Goal: Task Accomplishment & Management: Use online tool/utility

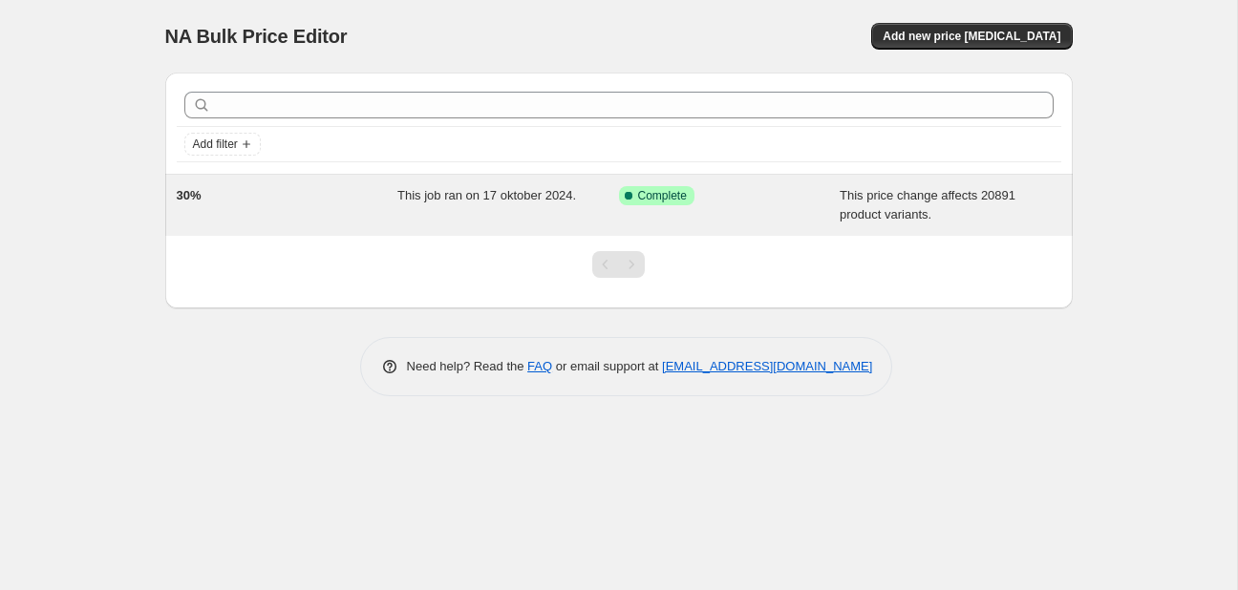
click at [508, 183] on div "30% This job ran on 17 oktober 2024. Success Complete Complete This price chang…" at bounding box center [618, 205] width 907 height 61
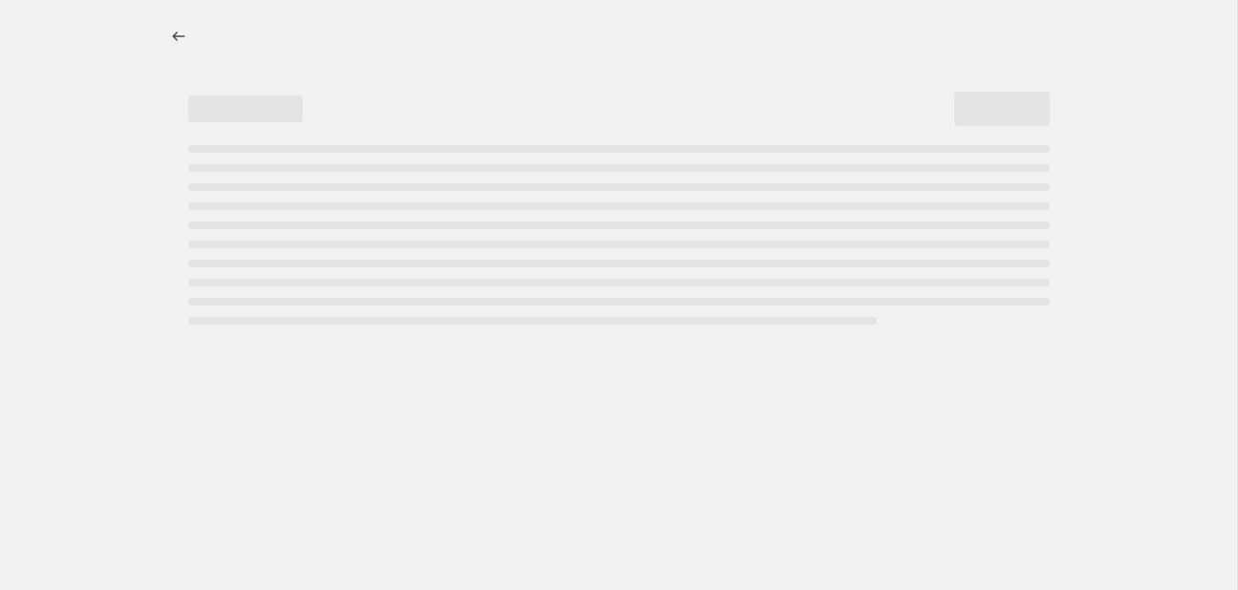
select select "margin"
select select "remove"
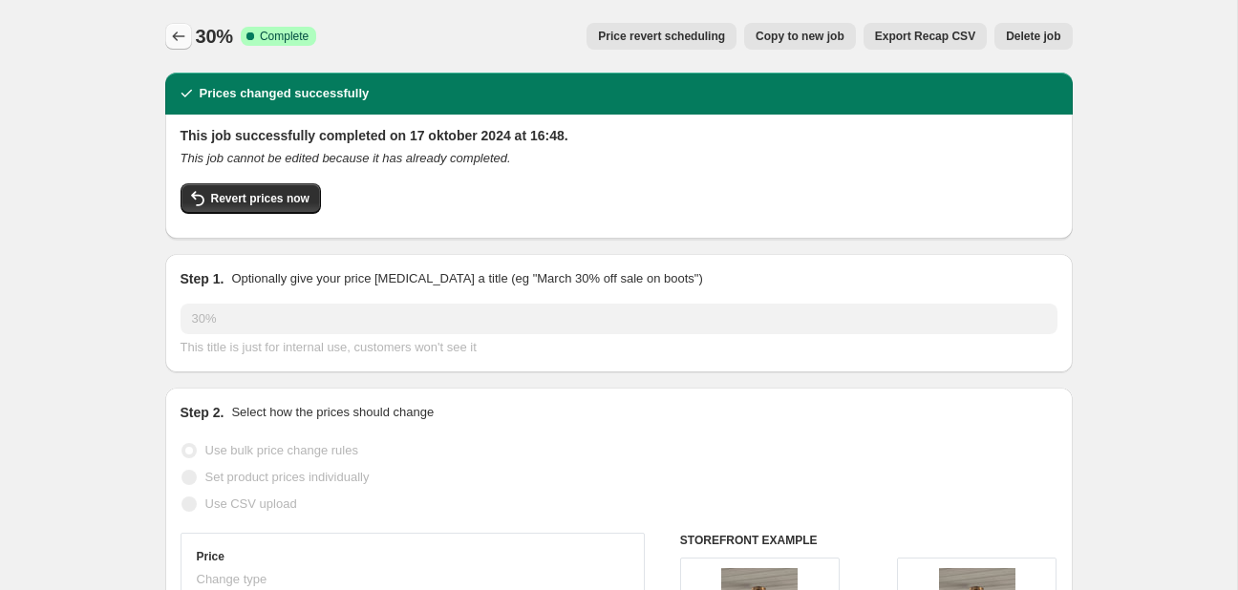
click at [170, 38] on icon "Price change jobs" at bounding box center [178, 36] width 19 height 19
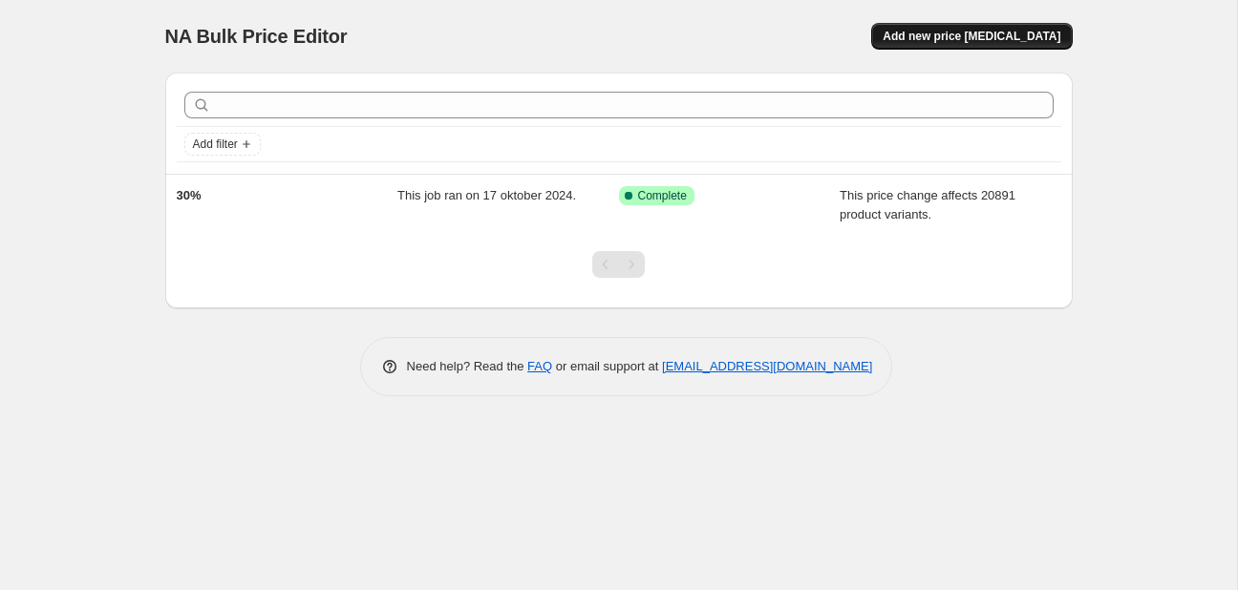
click at [1021, 24] on button "Add new price change job" at bounding box center [971, 36] width 201 height 27
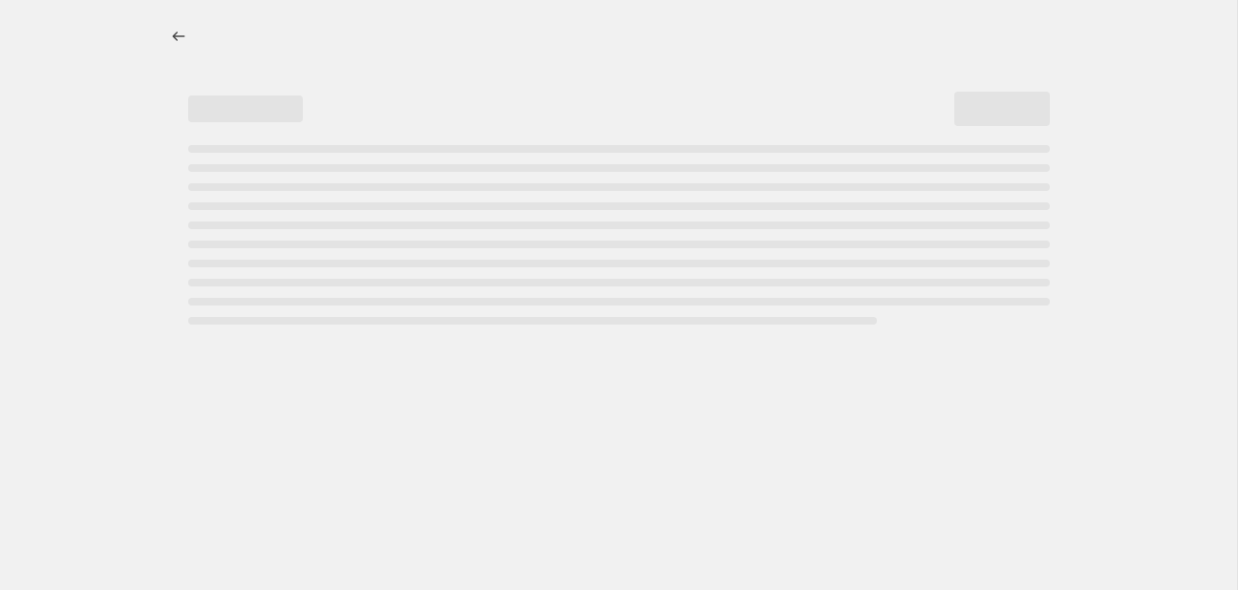
select select "percentage"
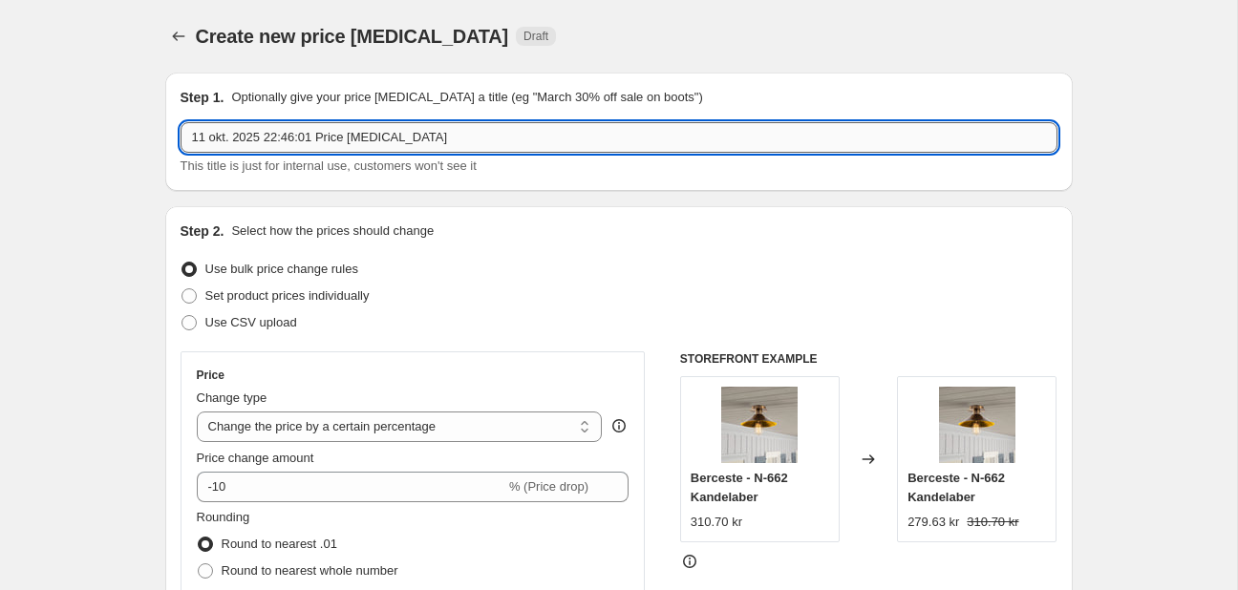
click at [421, 140] on input "11 okt. 2025 22:46:01 Price change job" at bounding box center [619, 137] width 877 height 31
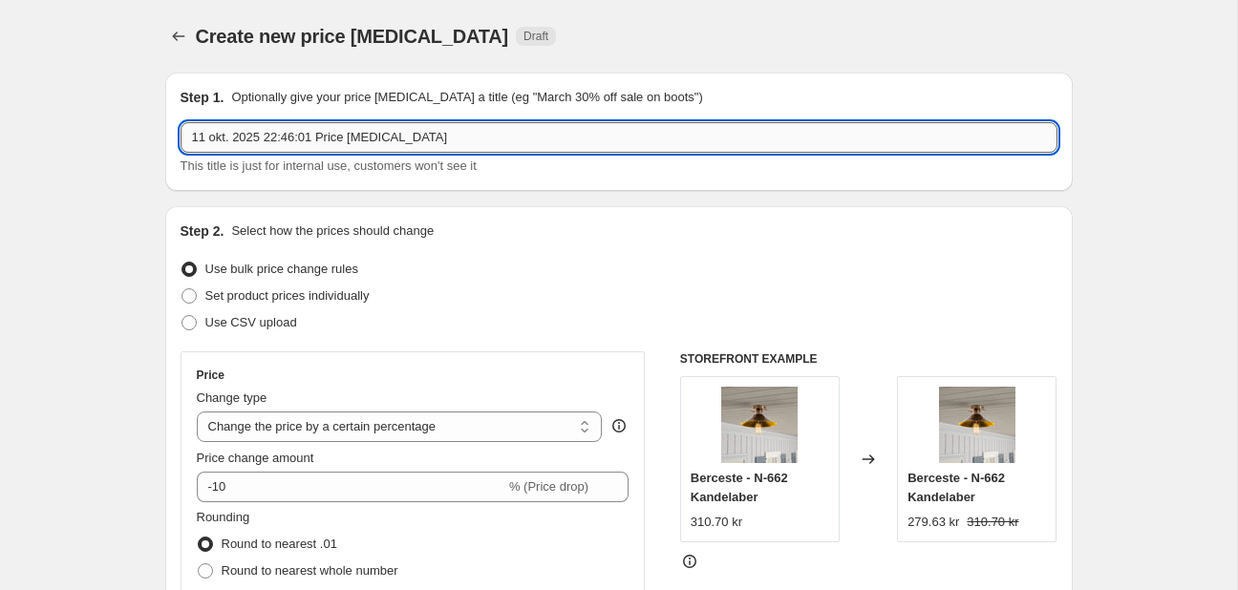
click at [421, 140] on input "11 okt. 2025 22:46:01 Price change job" at bounding box center [619, 137] width 877 height 31
type input "3"
click at [188, 136] on input "45% marginal" at bounding box center [619, 137] width 877 height 31
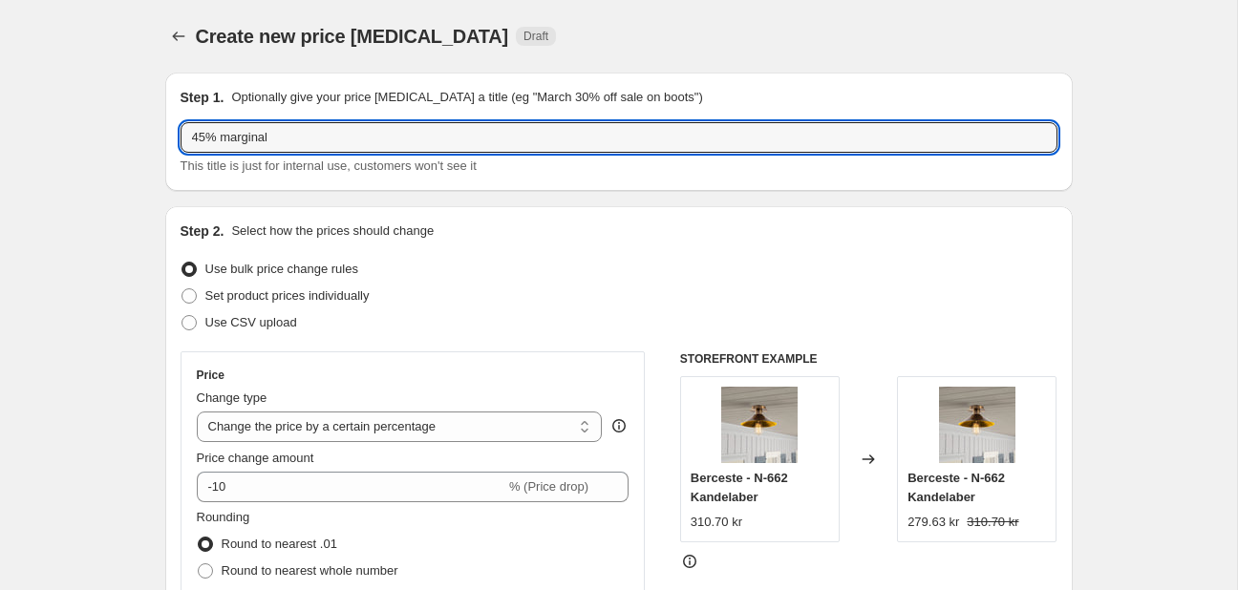
type input "45% marginal"
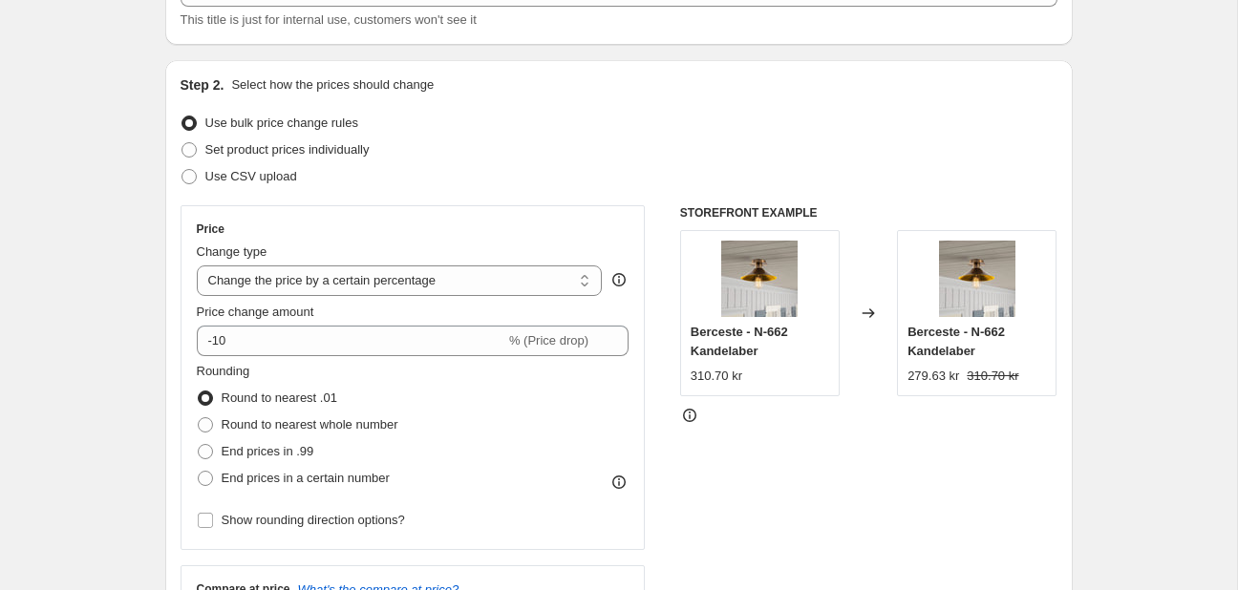
scroll to position [147, 0]
click at [581, 276] on select "Change the price to a certain amount Change the price by a certain amount Chang…" at bounding box center [400, 280] width 406 height 31
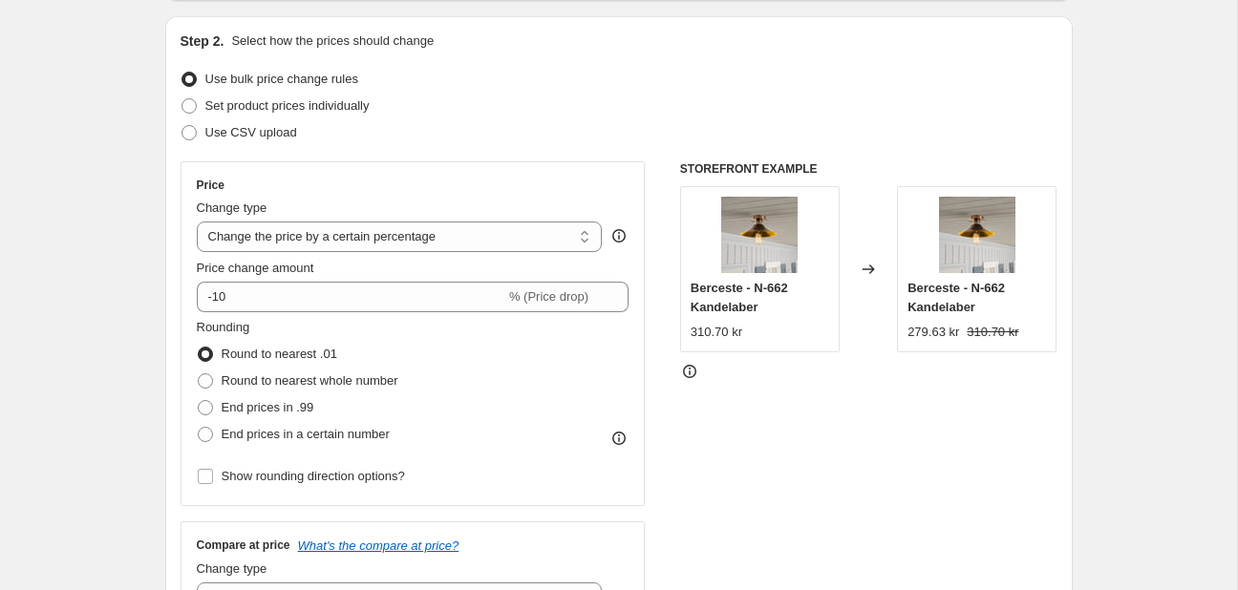
scroll to position [193, 0]
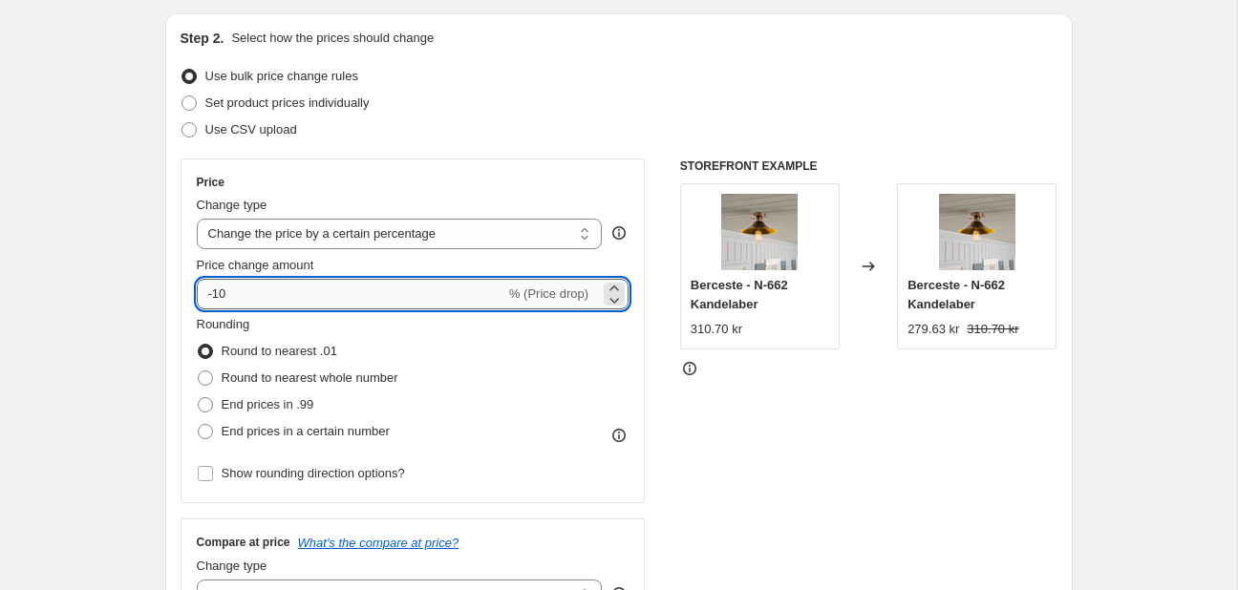
click at [264, 292] on input "-10" at bounding box center [351, 294] width 308 height 31
type input "-1"
type input "70"
click at [222, 380] on span "Round to nearest whole number" at bounding box center [310, 378] width 177 height 14
click at [199, 372] on input "Round to nearest whole number" at bounding box center [198, 371] width 1 height 1
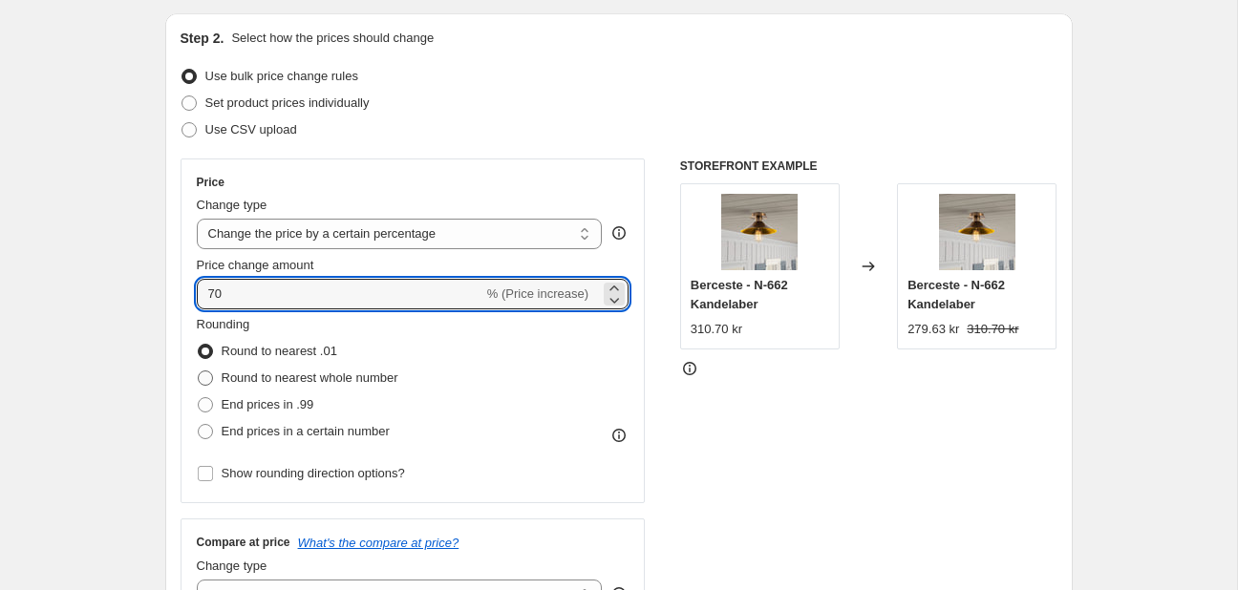
radio input "true"
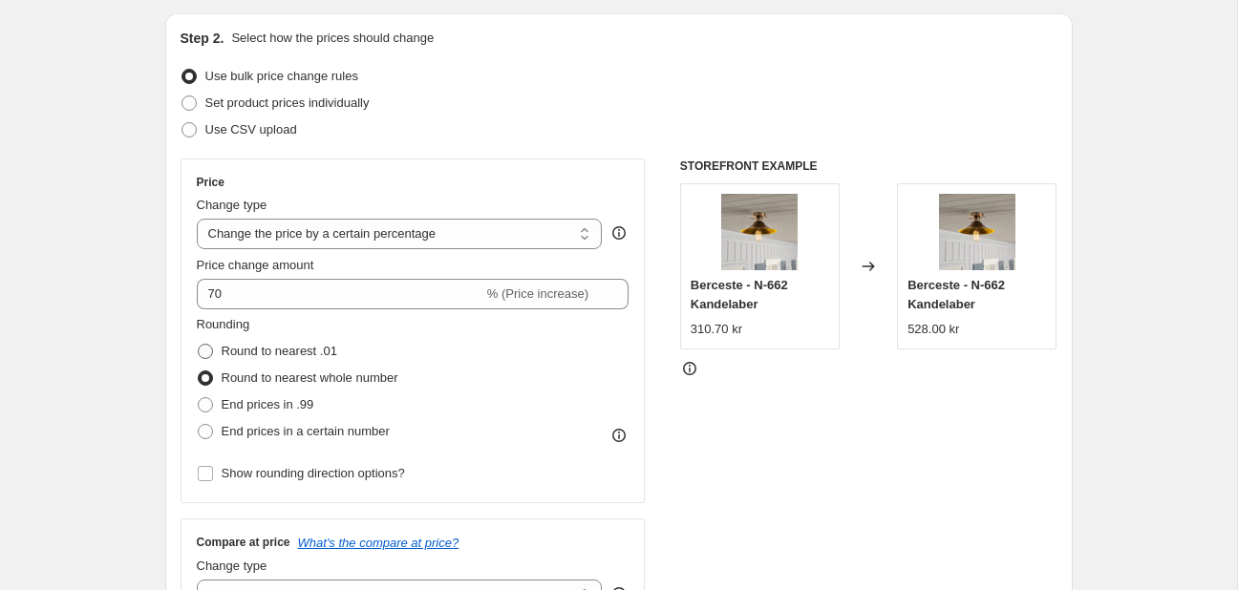
click at [228, 353] on span "Round to nearest .01" at bounding box center [280, 351] width 116 height 14
click at [199, 345] on input "Round to nearest .01" at bounding box center [198, 344] width 1 height 1
radio input "true"
click at [231, 371] on span "Round to nearest whole number" at bounding box center [310, 378] width 177 height 14
click at [199, 371] on input "Round to nearest whole number" at bounding box center [198, 371] width 1 height 1
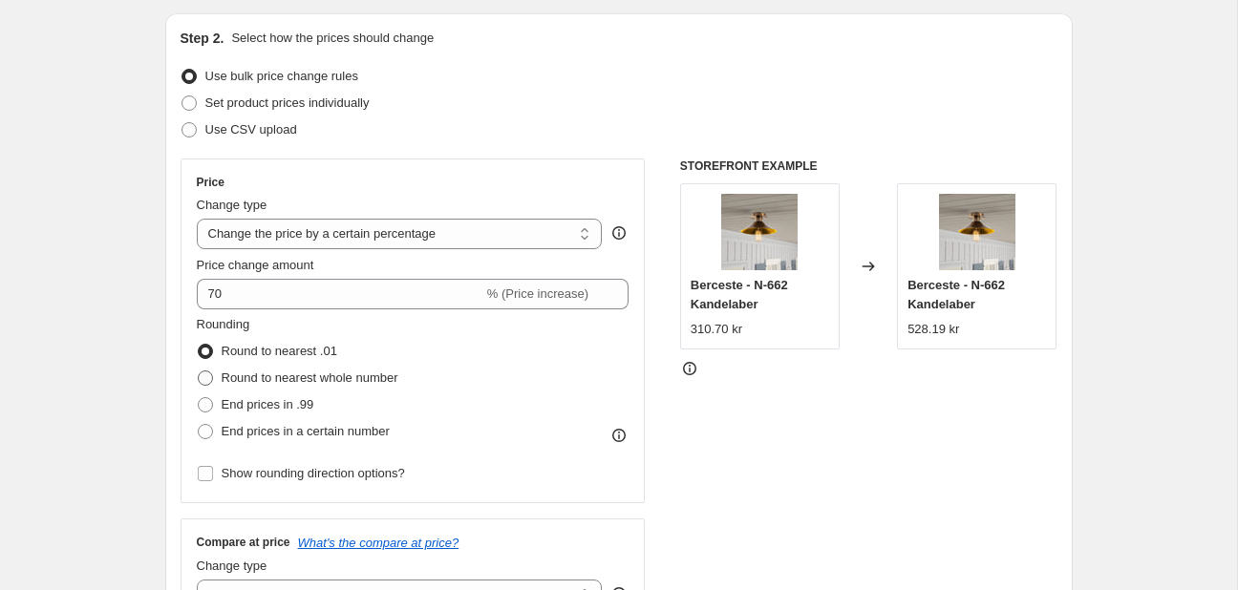
radio input "true"
click at [236, 399] on span "End prices in .99" at bounding box center [268, 404] width 93 height 14
click at [199, 398] on input "End prices in .99" at bounding box center [198, 397] width 1 height 1
radio input "true"
click at [244, 428] on span "End prices in a certain number" at bounding box center [306, 431] width 168 height 14
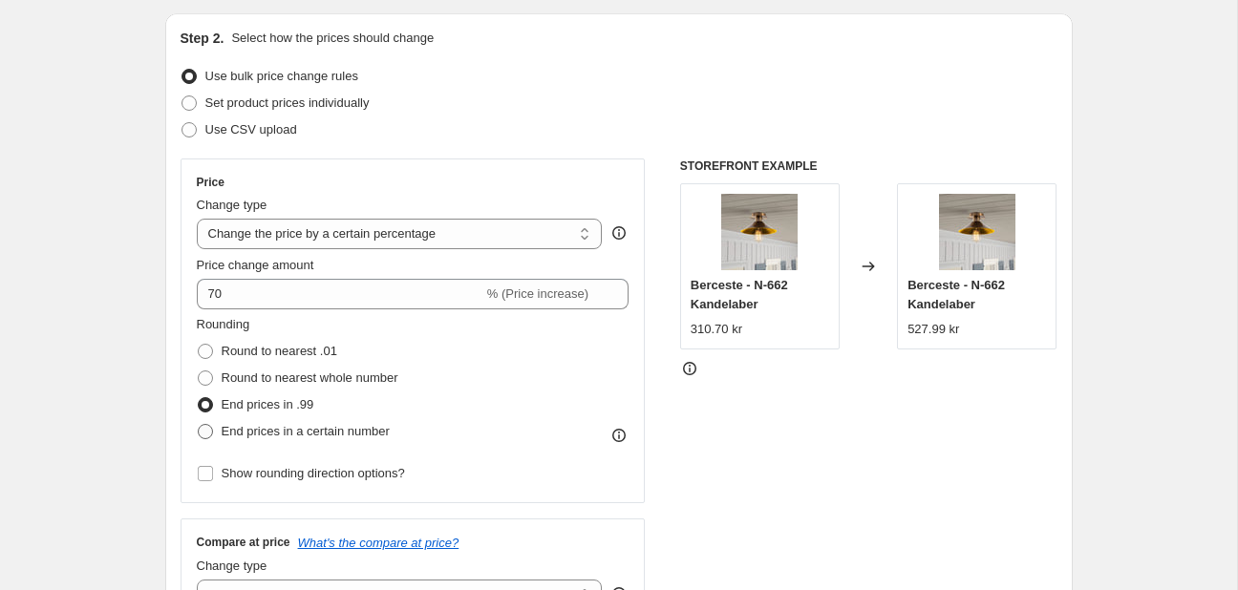
click at [199, 425] on input "End prices in a certain number" at bounding box center [198, 424] width 1 height 1
radio input "true"
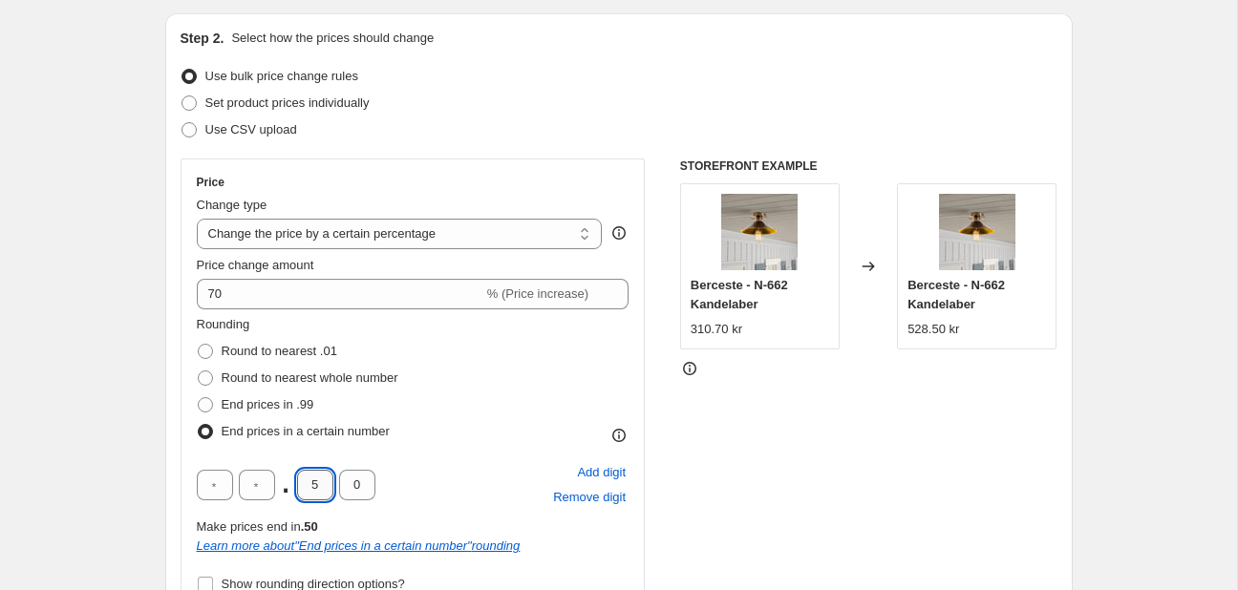
click at [313, 481] on input "5" at bounding box center [315, 485] width 36 height 31
click at [269, 481] on input "text" at bounding box center [257, 485] width 36 height 31
type input "9"
type input "0"
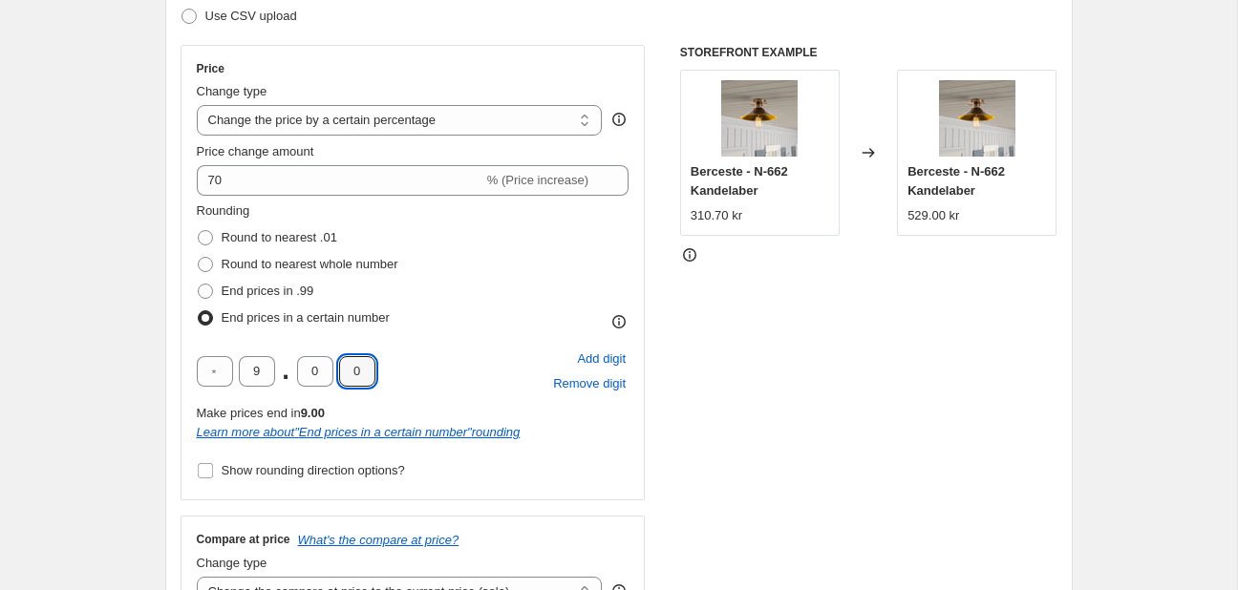
scroll to position [310, 0]
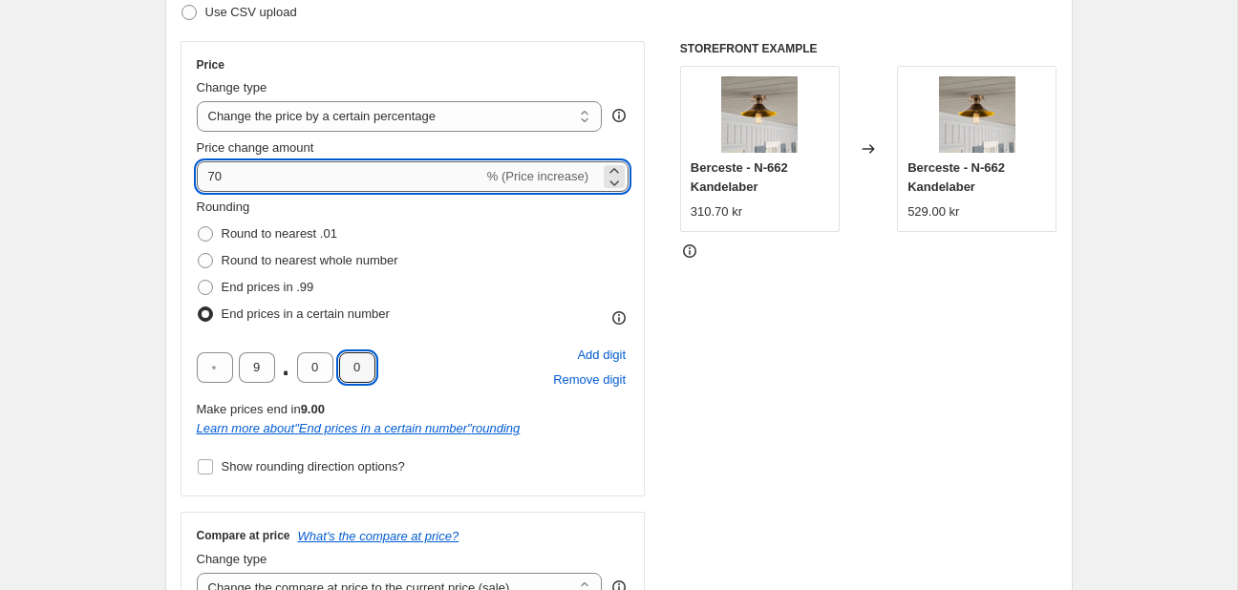
click at [286, 177] on input "70" at bounding box center [340, 176] width 287 height 31
click at [306, 175] on input "70" at bounding box center [340, 176] width 287 height 31
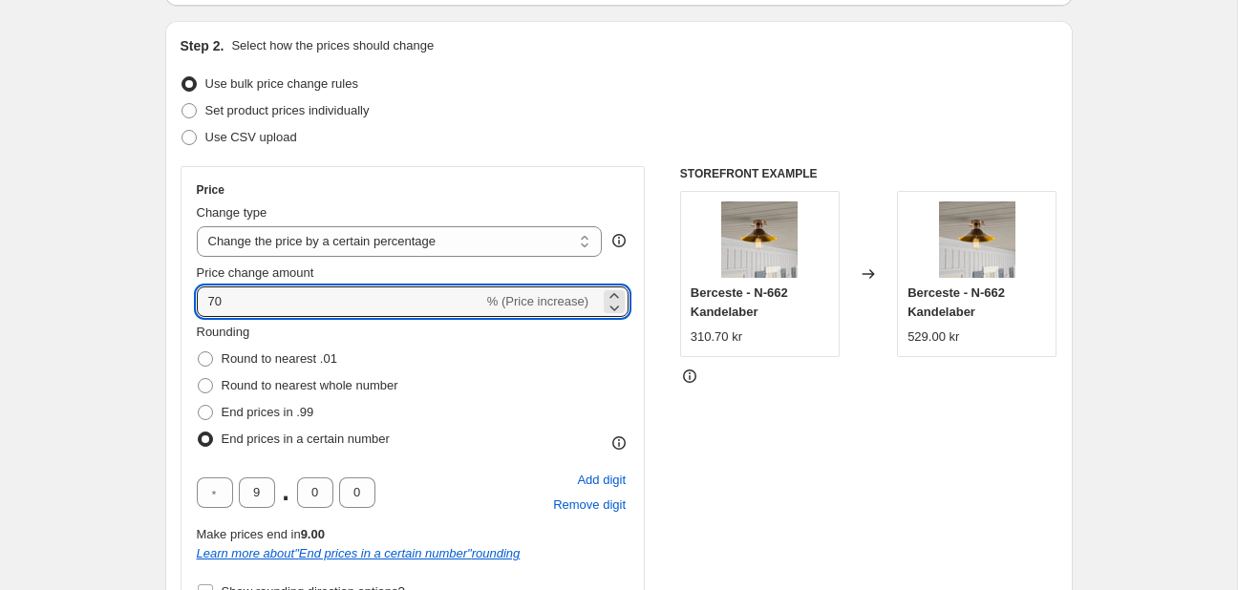
scroll to position [183, 0]
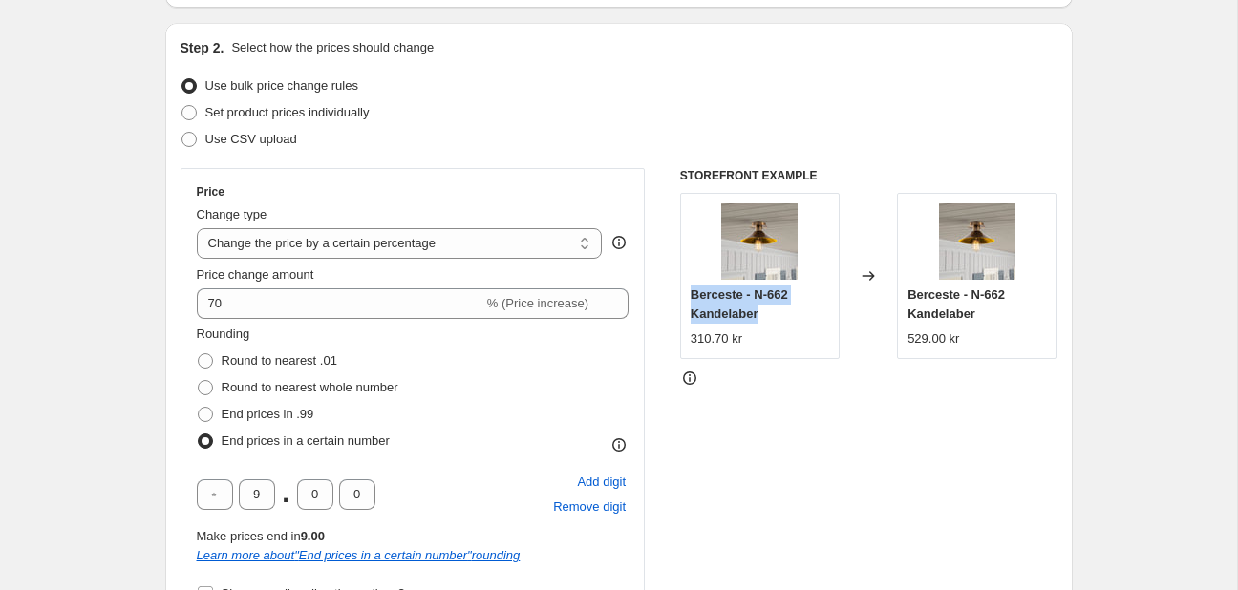
drag, startPoint x: 761, startPoint y: 313, endPoint x: 690, endPoint y: 299, distance: 73.0
click at [691, 299] on div "Berceste - N-662 Kandelaber" at bounding box center [760, 305] width 138 height 38
copy span "Berceste - N-662 Kandelaber"
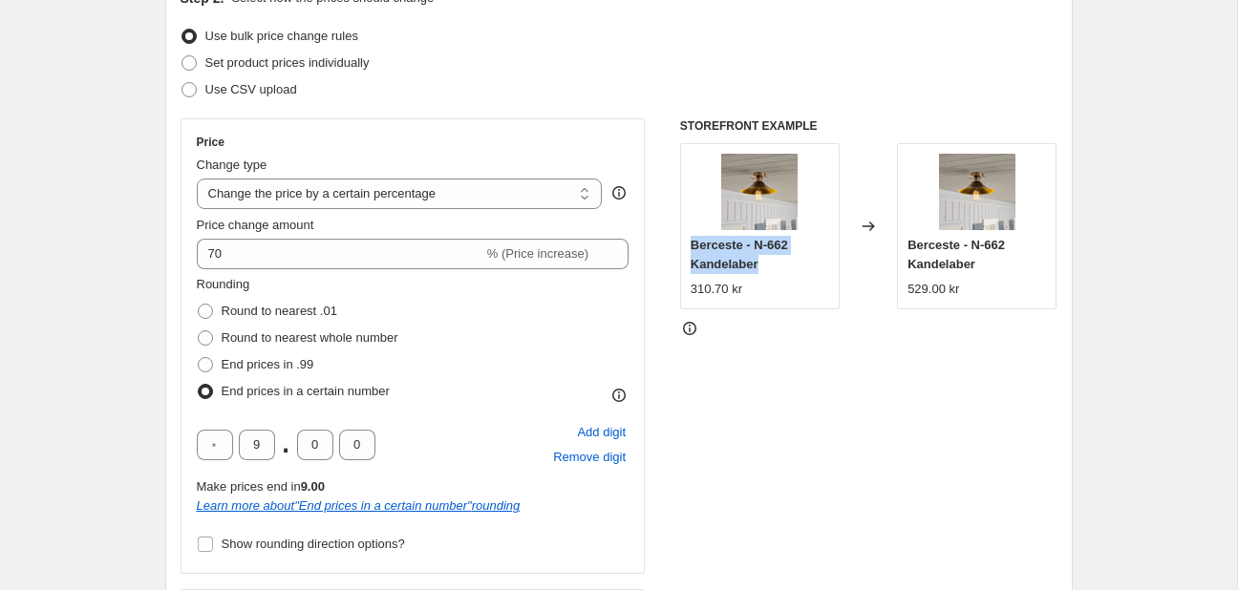
scroll to position [239, 0]
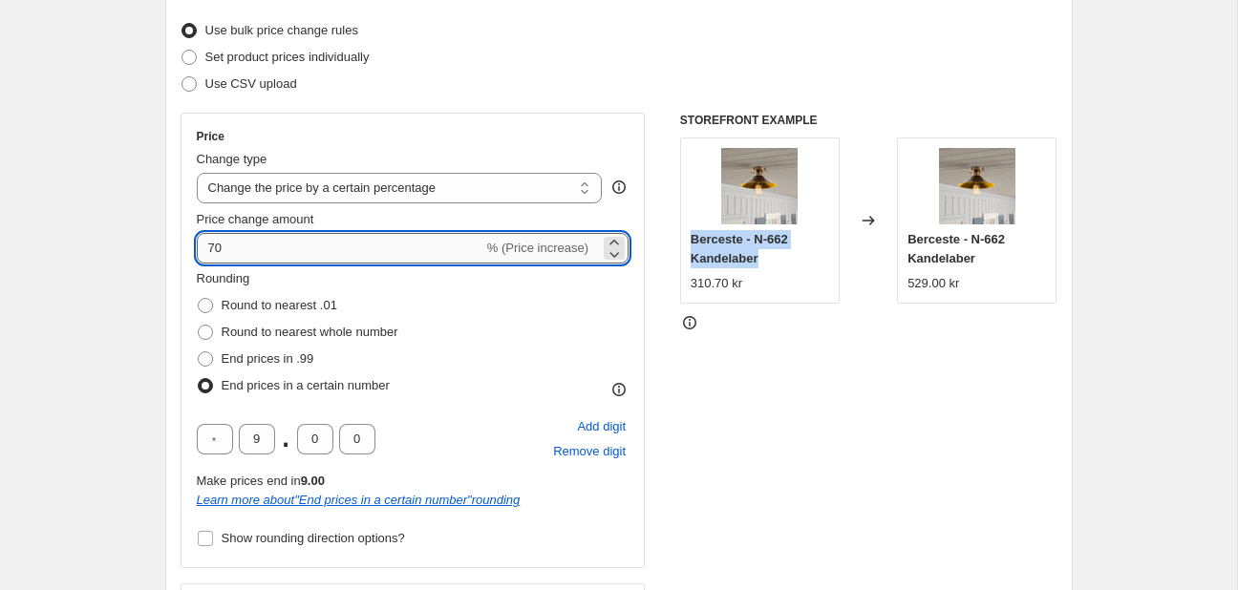
click at [233, 250] on input "70" at bounding box center [340, 248] width 287 height 31
type input "7"
click at [374, 242] on input "20" at bounding box center [340, 248] width 287 height 31
type input "2"
type input "0"
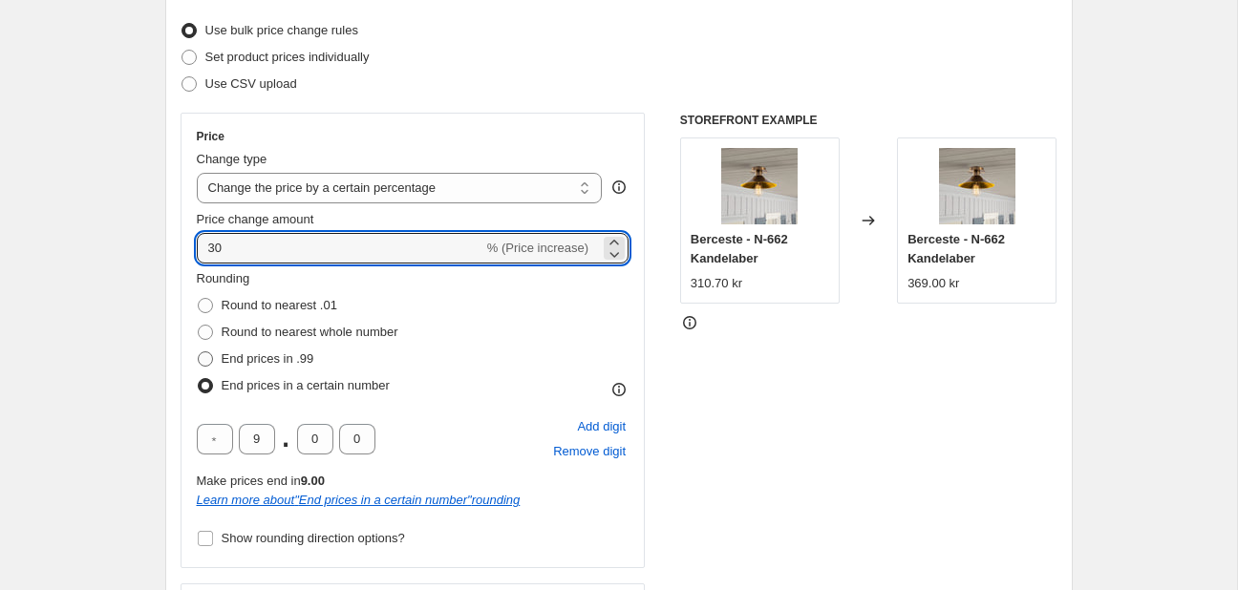
type input "30"
click at [262, 356] on span "End prices in .99" at bounding box center [268, 358] width 93 height 14
click at [199, 352] on input "End prices in .99" at bounding box center [198, 351] width 1 height 1
radio input "true"
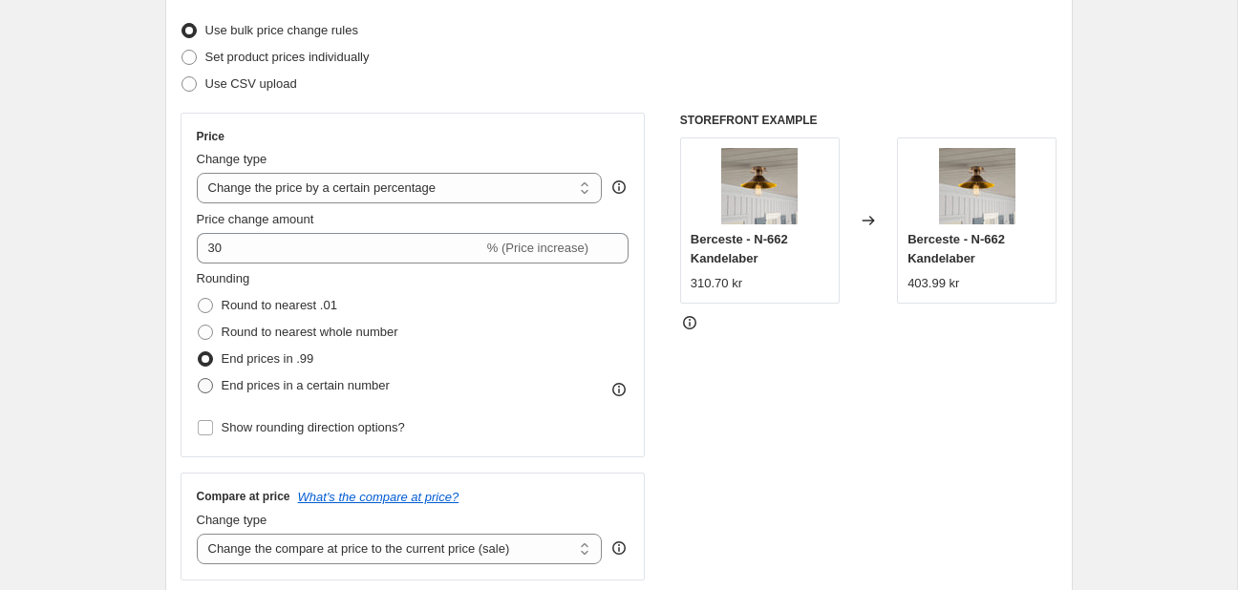
click at [251, 378] on span "End prices in a certain number" at bounding box center [306, 385] width 168 height 14
click at [199, 378] on input "End prices in a certain number" at bounding box center [198, 378] width 1 height 1
radio input "true"
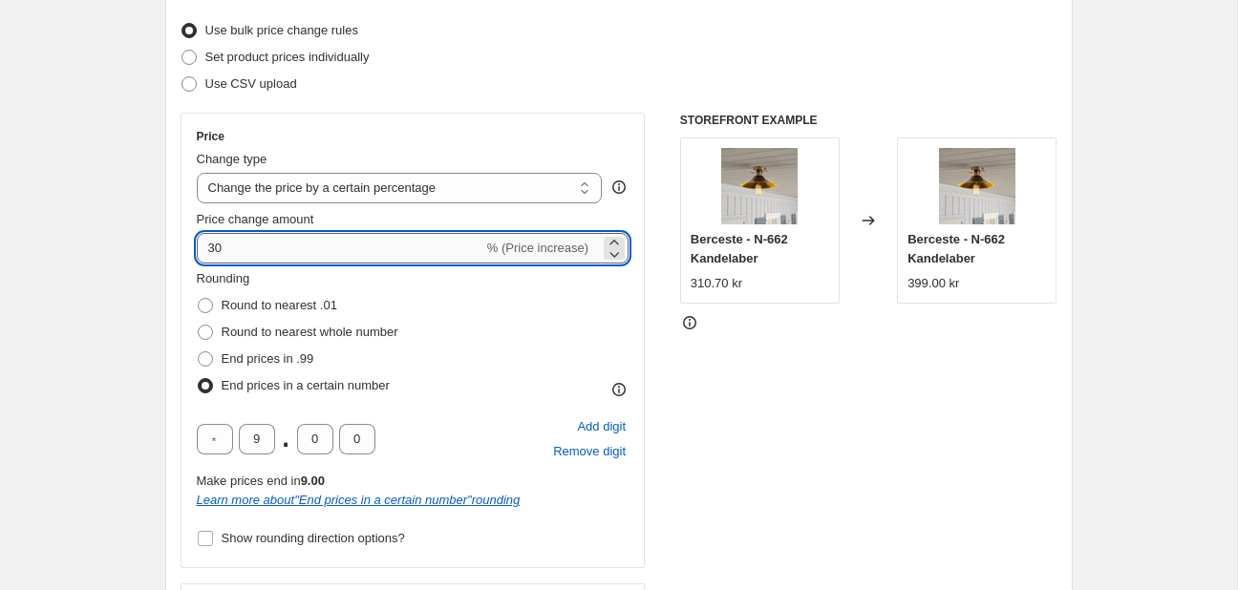
click at [259, 252] on input "30" at bounding box center [340, 248] width 287 height 31
type input "35"
click at [261, 362] on span "End prices in .99" at bounding box center [268, 358] width 93 height 14
click at [199, 352] on input "End prices in .99" at bounding box center [198, 351] width 1 height 1
radio input "true"
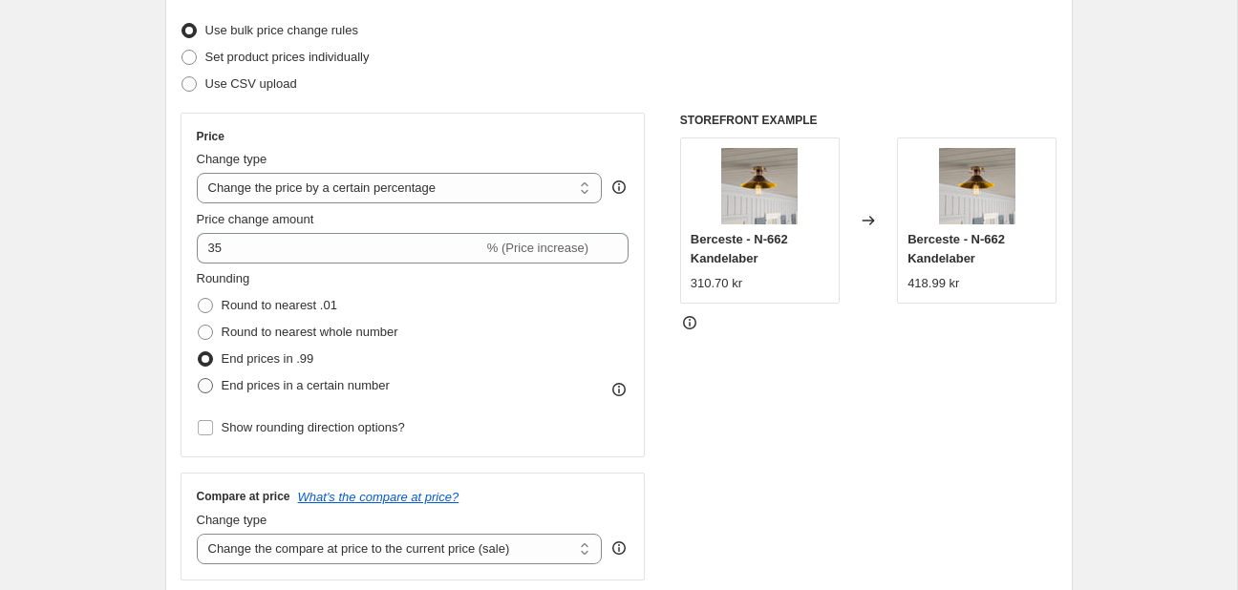
click at [265, 382] on span "End prices in a certain number" at bounding box center [306, 385] width 168 height 14
click at [199, 379] on input "End prices in a certain number" at bounding box center [198, 378] width 1 height 1
radio input "true"
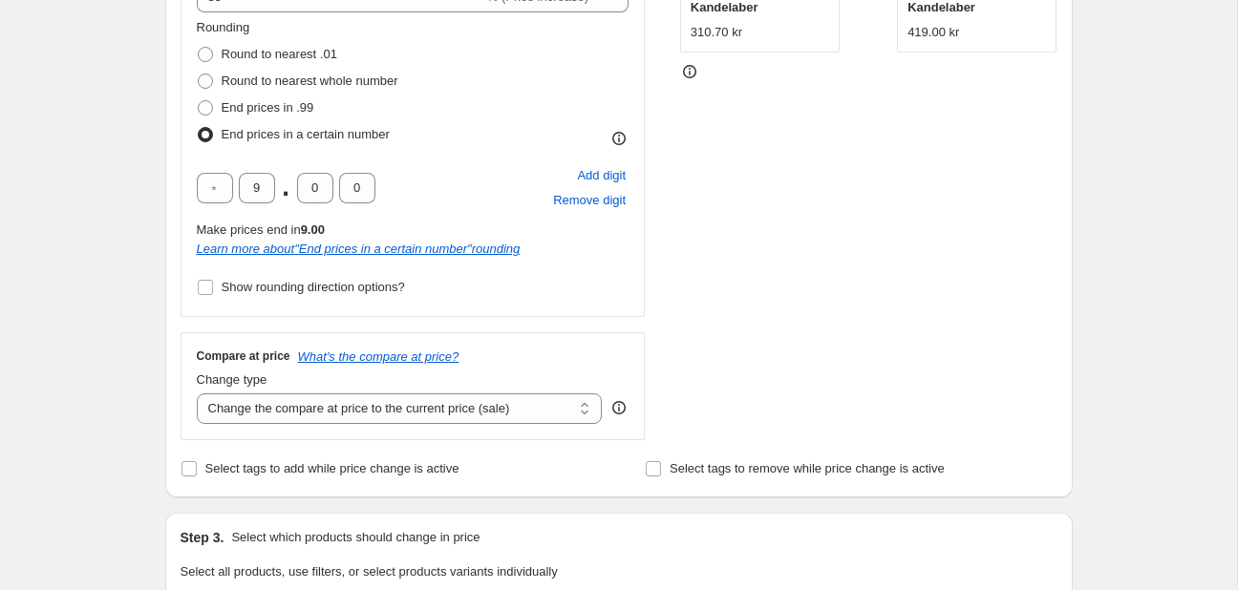
scroll to position [491, 0]
click at [271, 414] on select "Change the compare at price to the current price (sale) Change the compare at p…" at bounding box center [400, 408] width 406 height 31
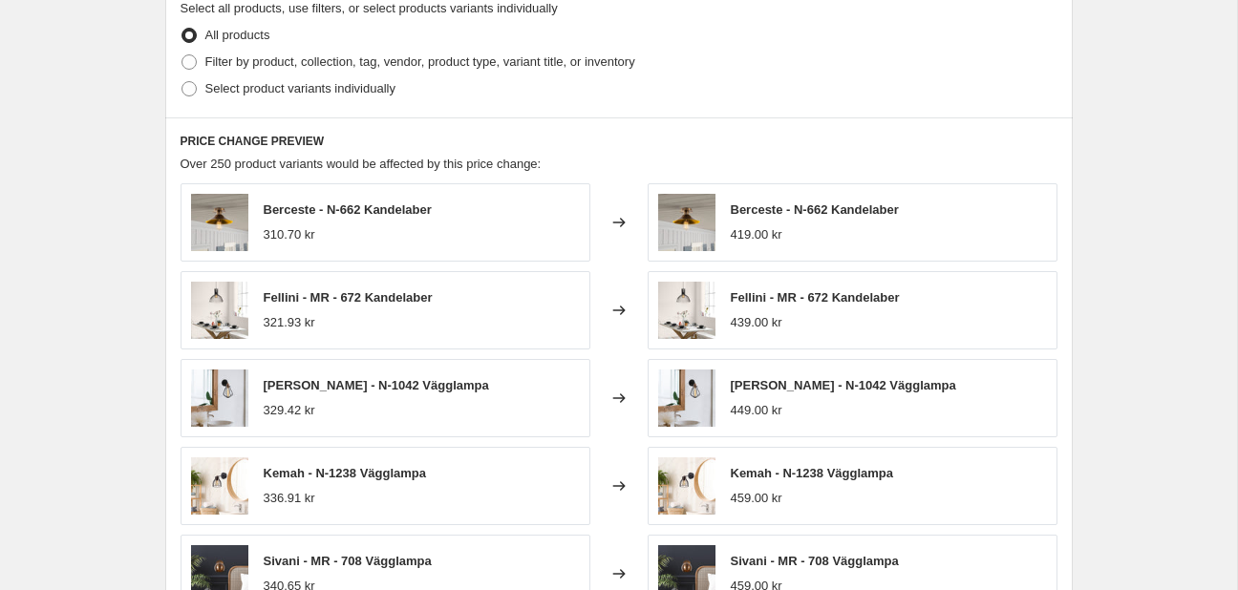
scroll to position [1427, 0]
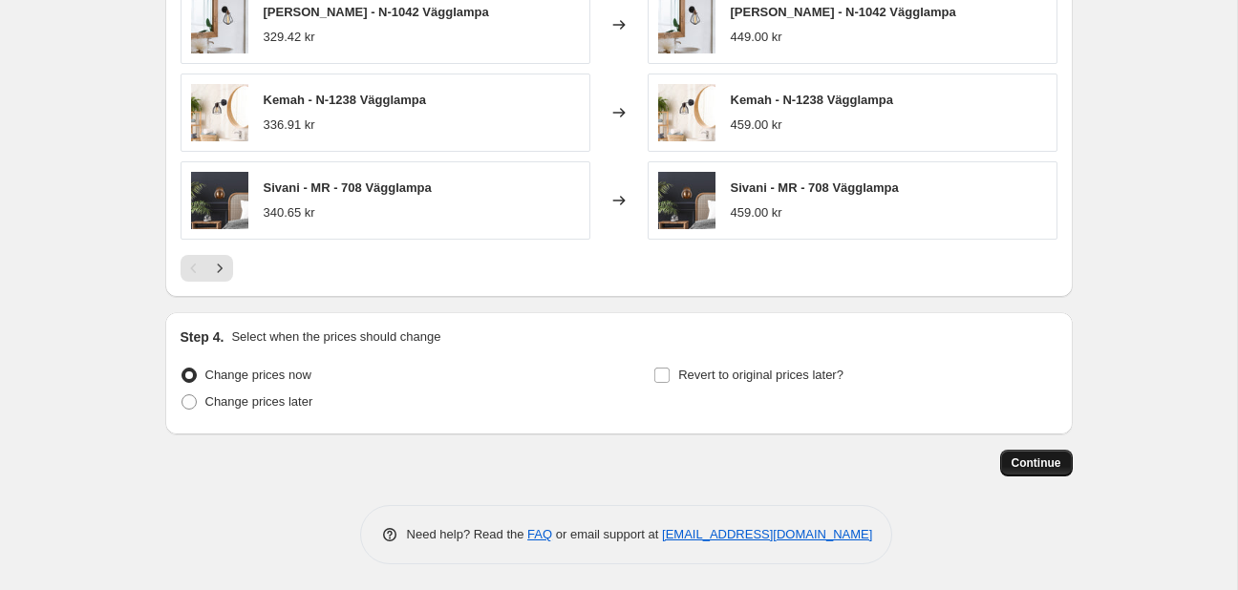
click at [1049, 462] on span "Continue" at bounding box center [1036, 463] width 50 height 15
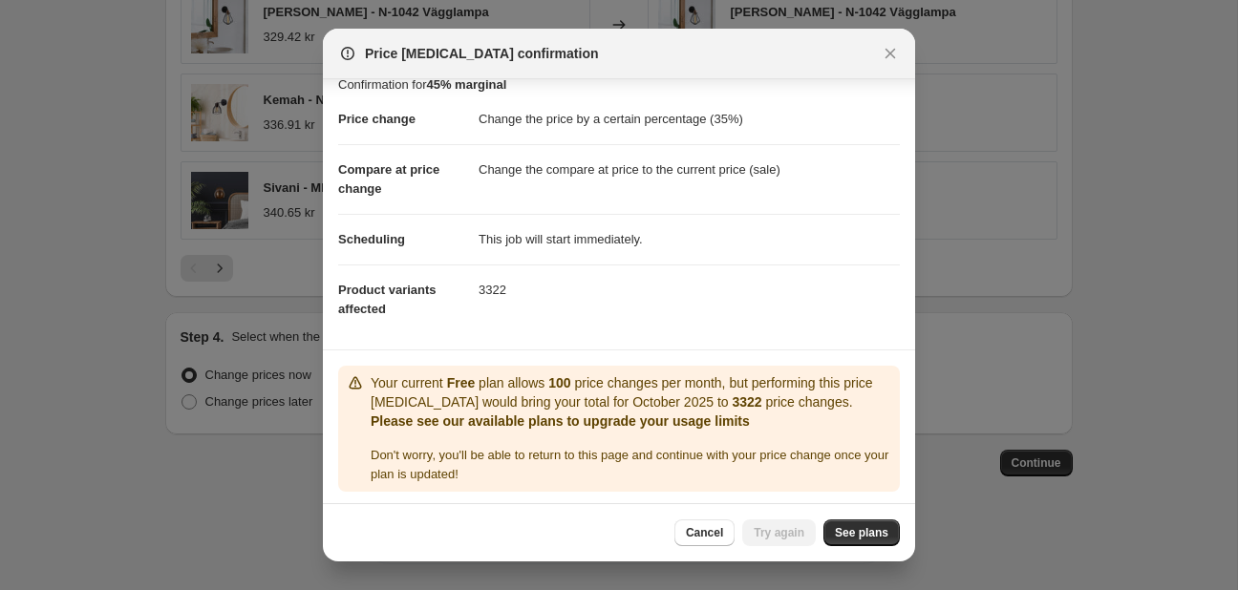
scroll to position [22, 0]
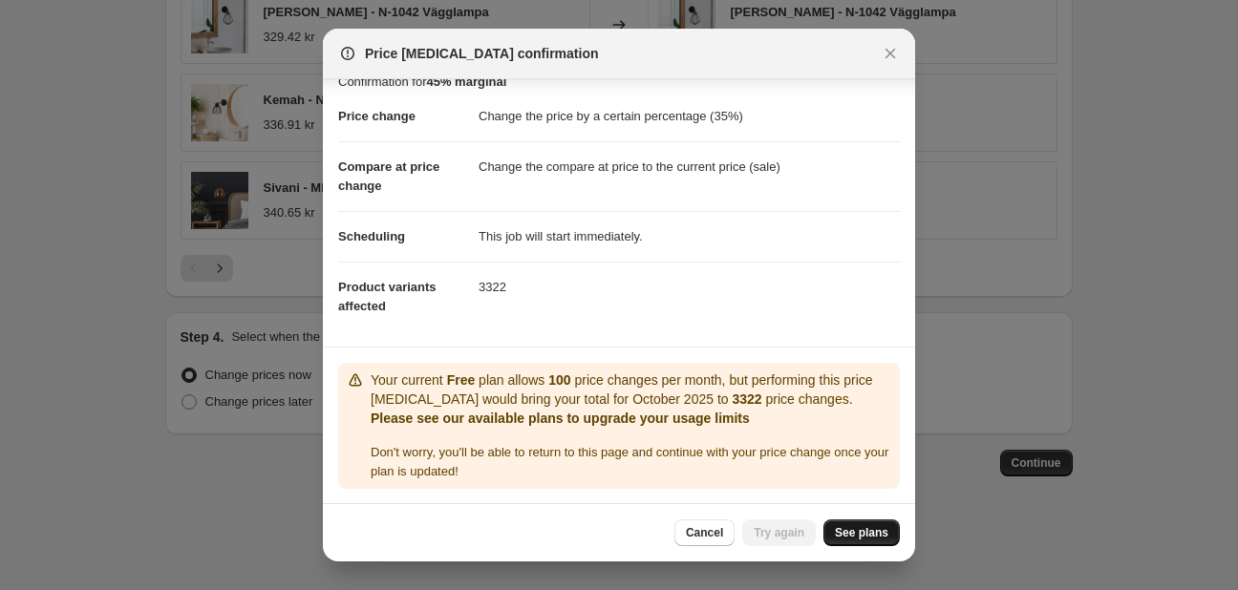
click at [870, 534] on span "See plans" at bounding box center [861, 532] width 53 height 15
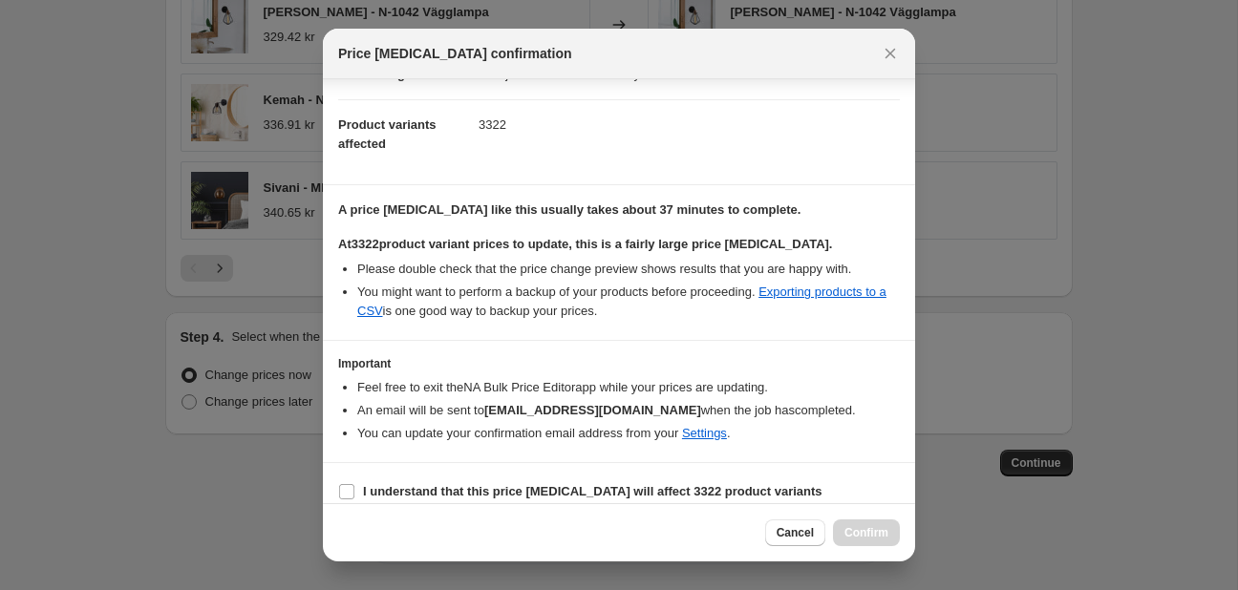
scroll to position [200, 0]
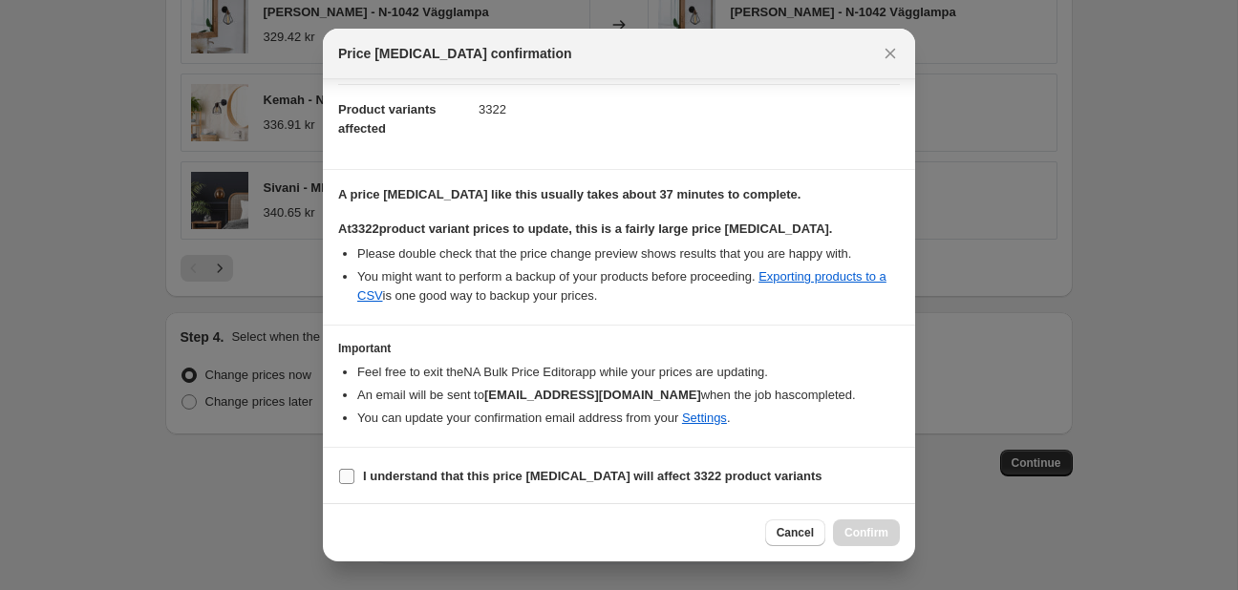
click at [344, 471] on input "I understand that this price change job will affect 3322 product variants" at bounding box center [346, 476] width 15 height 15
checkbox input "true"
click at [877, 536] on span "Confirm" at bounding box center [866, 532] width 44 height 15
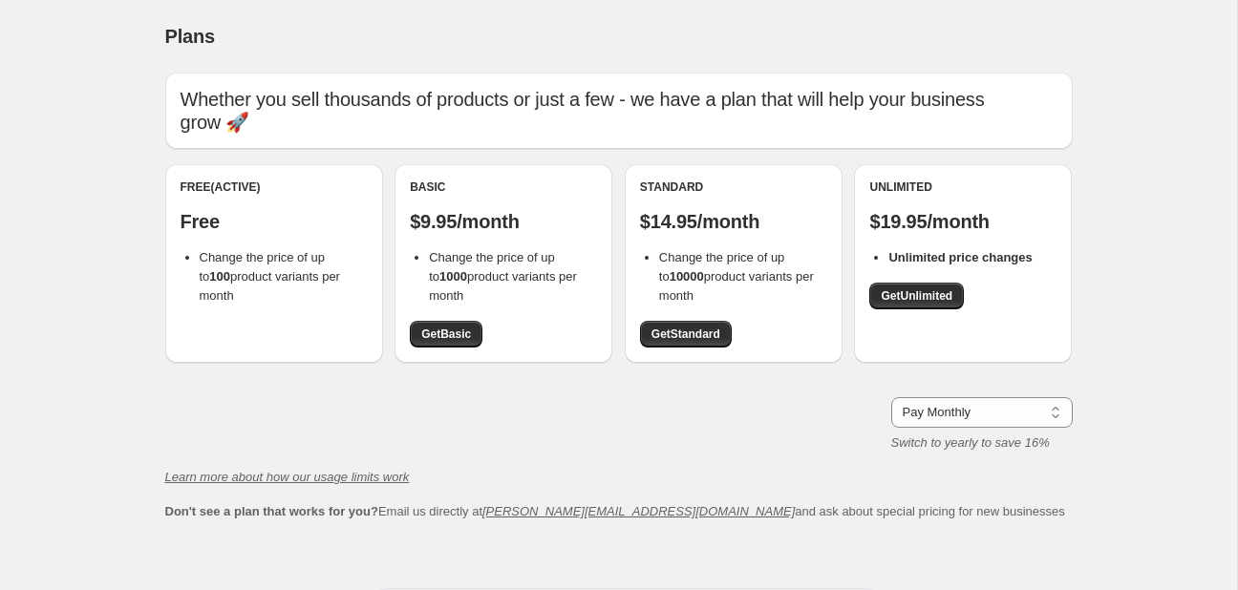
click at [673, 276] on b "10000" at bounding box center [686, 276] width 34 height 14
click at [704, 343] on link "Get Standard" at bounding box center [686, 334] width 92 height 27
